Goal: Find contact information: Obtain details needed to contact an individual or organization

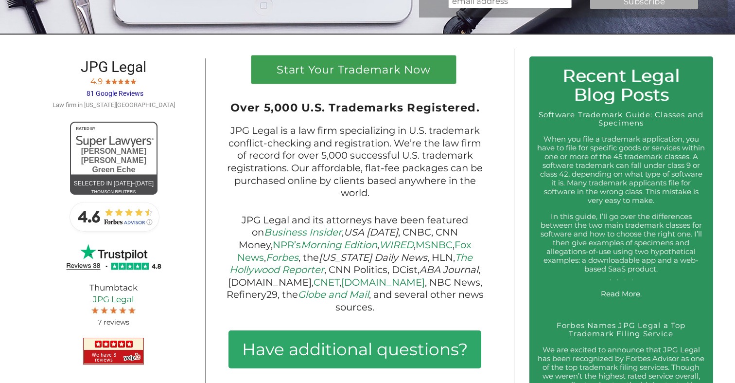
scroll to position [421, 0]
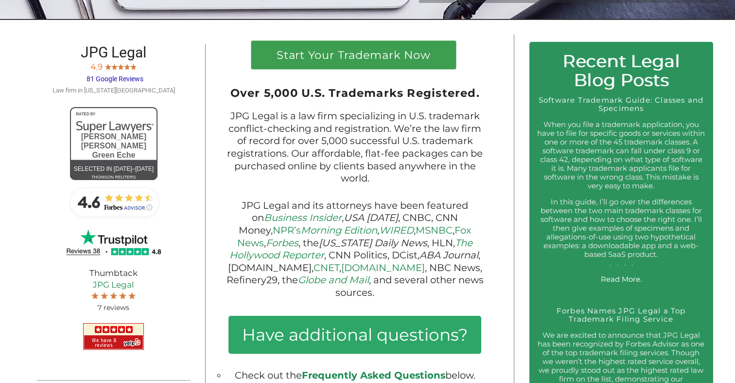
click at [96, 249] on img at bounding box center [113, 242] width 97 height 31
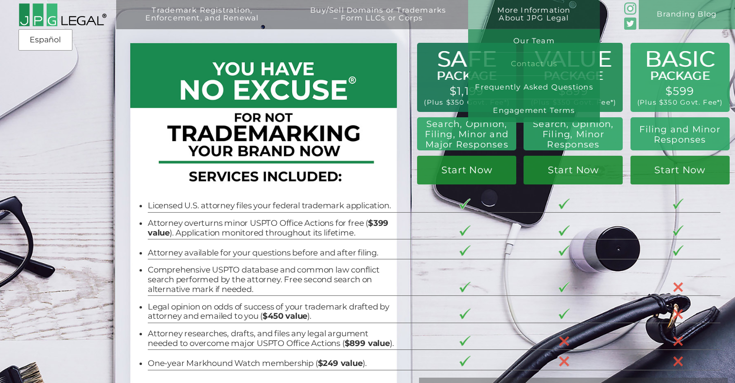
click at [553, 59] on link "Contact Us" at bounding box center [534, 63] width 132 height 23
click at [526, 61] on link "Contact Us" at bounding box center [534, 63] width 132 height 23
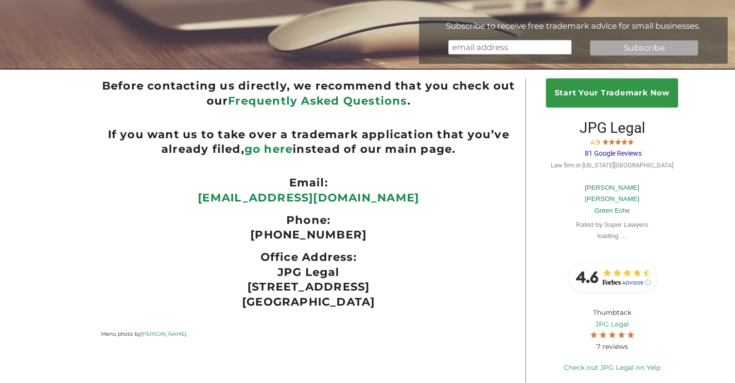
scroll to position [128, 0]
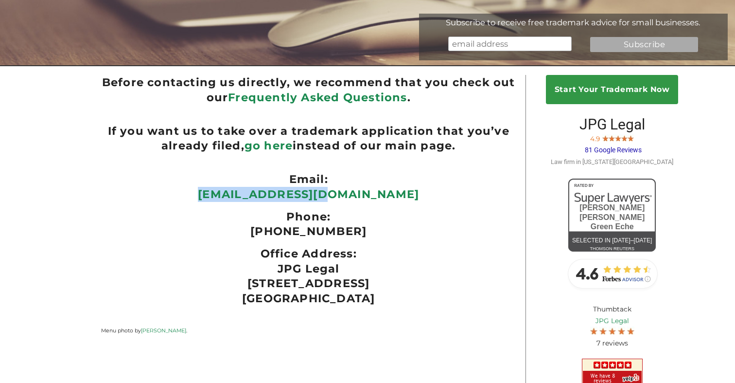
drag, startPoint x: 374, startPoint y: 193, endPoint x: 249, endPoint y: 190, distance: 125.5
click at [249, 190] on p "[EMAIL_ADDRESS][DOMAIN_NAME]" at bounding box center [308, 194] width 415 height 15
copy link "[EMAIL_ADDRESS][DOMAIN_NAME]"
